Goal: Check status: Check status

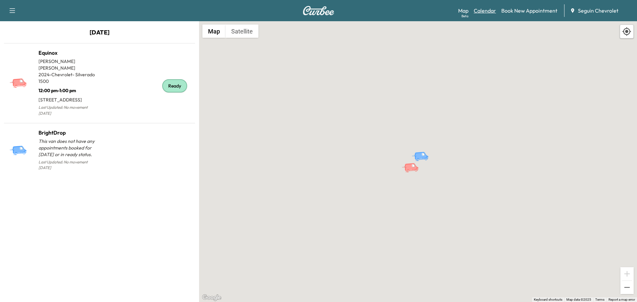
click at [482, 12] on link "Calendar" at bounding box center [485, 11] width 22 height 8
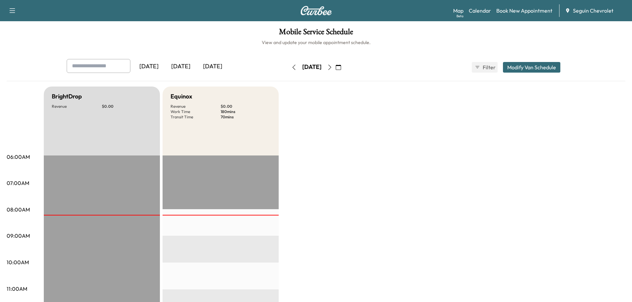
drag, startPoint x: 359, startPoint y: 65, endPoint x: 357, endPoint y: 69, distance: 4.5
click at [341, 69] on icon "button" at bounding box center [338, 67] width 5 height 5
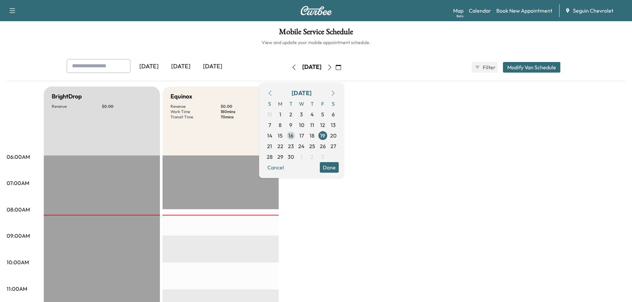
click at [293, 133] on span "16" at bounding box center [290, 136] width 5 height 8
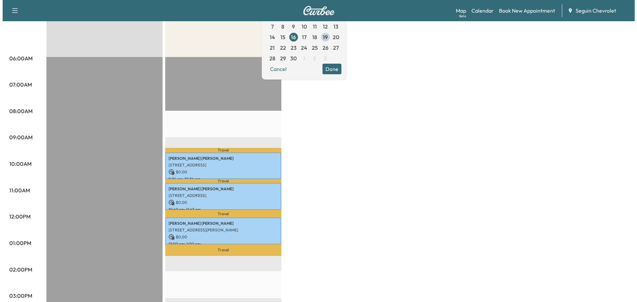
scroll to position [99, 0]
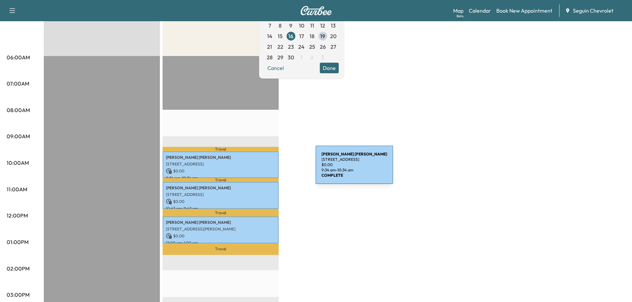
click at [266, 169] on p "$ 0.00" at bounding box center [220, 171] width 109 height 6
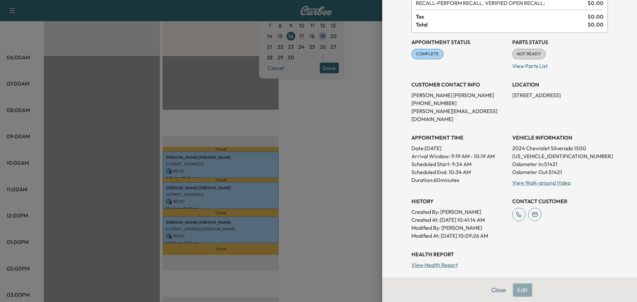
scroll to position [66, 0]
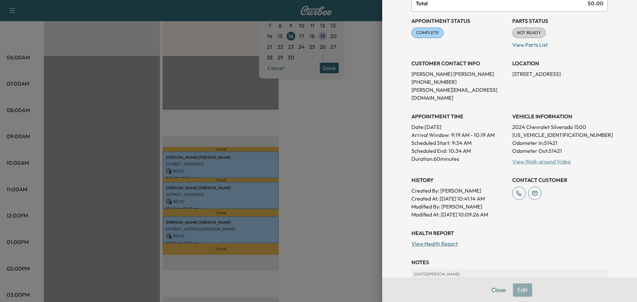
click at [552, 158] on link "View Walk-around Video" at bounding box center [541, 161] width 58 height 7
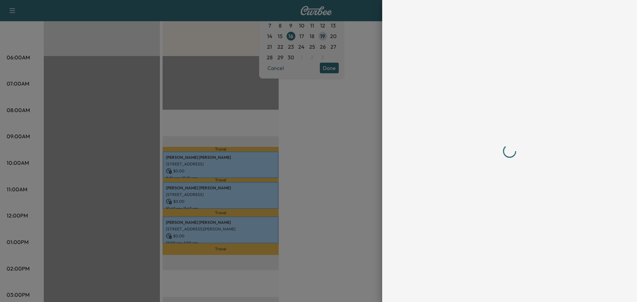
scroll to position [0, 0]
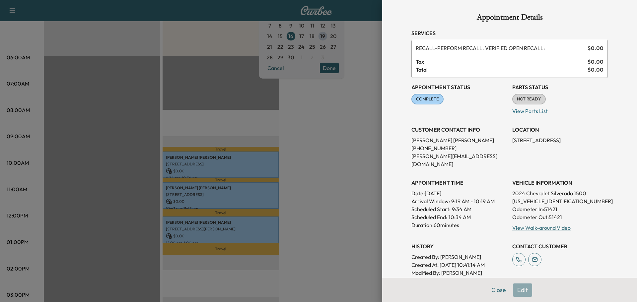
click at [254, 199] on div at bounding box center [318, 151] width 637 height 302
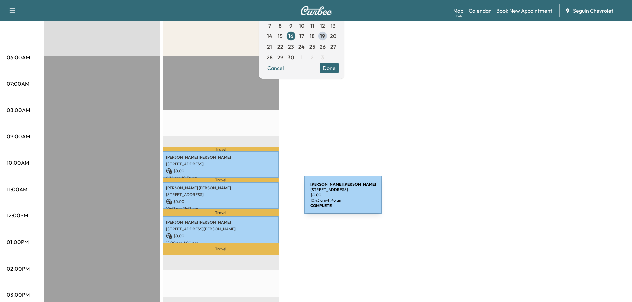
click at [254, 199] on p "$ 0.00" at bounding box center [220, 202] width 109 height 6
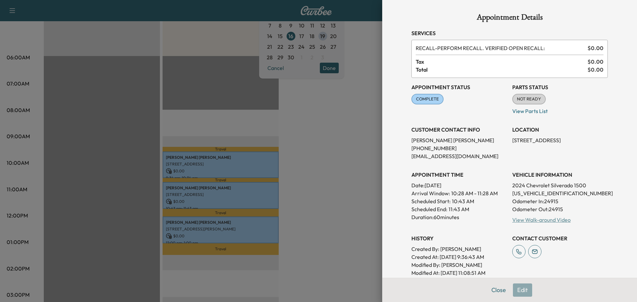
click at [537, 220] on link "View Walk-around Video" at bounding box center [541, 220] width 58 height 7
click at [259, 226] on div at bounding box center [318, 151] width 637 height 302
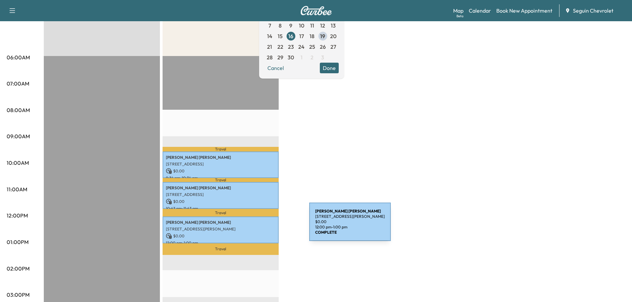
click at [259, 227] on p "[STREET_ADDRESS][PERSON_NAME]" at bounding box center [220, 229] width 109 height 5
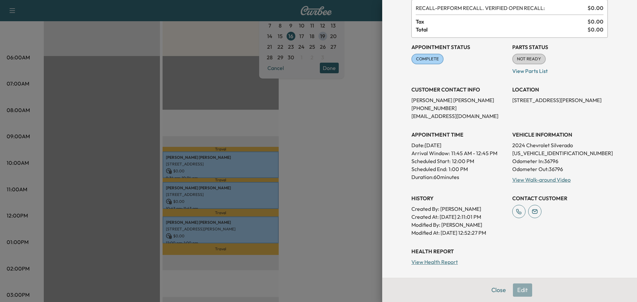
scroll to position [133, 0]
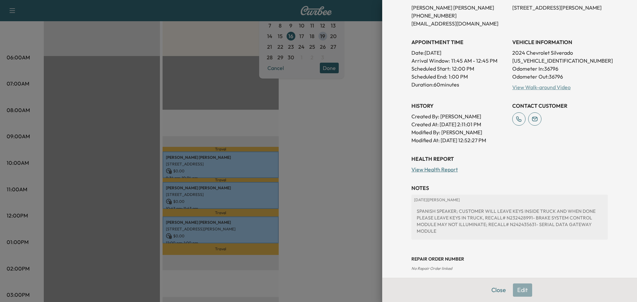
click at [547, 86] on link "View Walk-around Video" at bounding box center [541, 87] width 58 height 7
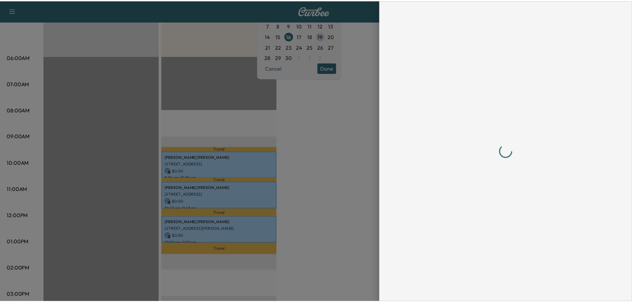
scroll to position [0, 0]
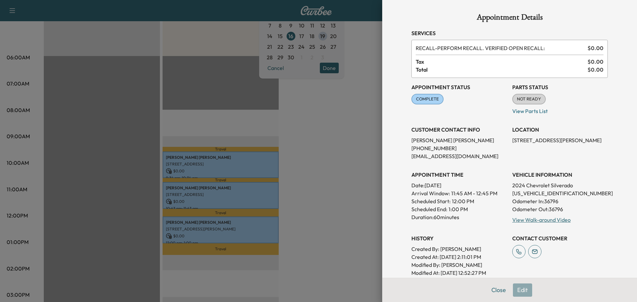
click at [318, 158] on div at bounding box center [318, 151] width 637 height 302
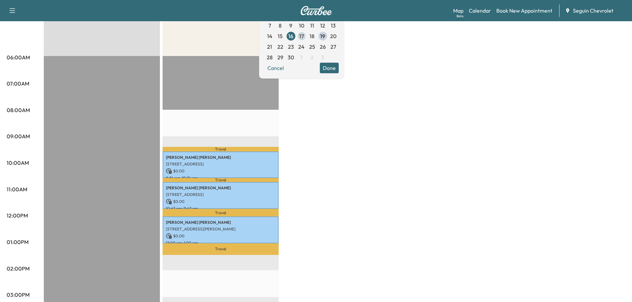
click at [304, 35] on span "17" at bounding box center [301, 36] width 5 height 8
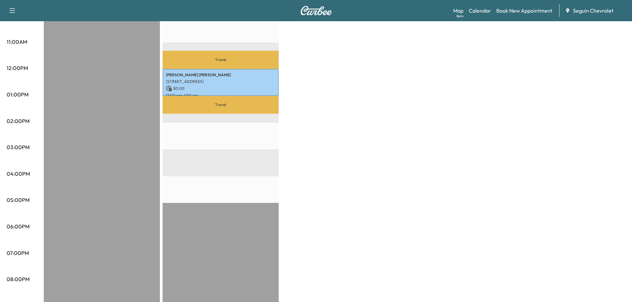
scroll to position [156, 0]
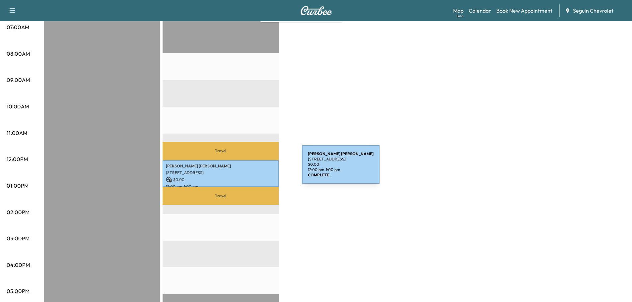
click at [252, 170] on p "[STREET_ADDRESS]" at bounding box center [220, 172] width 109 height 5
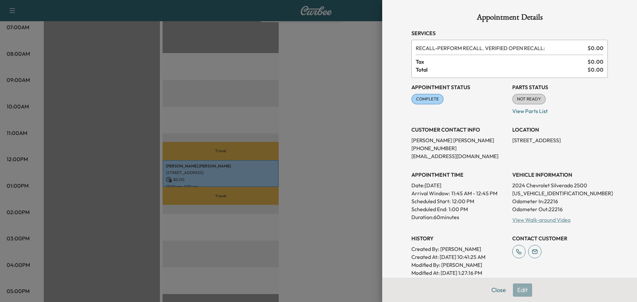
click at [540, 218] on link "View Walk-around Video" at bounding box center [541, 220] width 58 height 7
click at [315, 98] on div at bounding box center [318, 151] width 637 height 302
